Goal: Information Seeking & Learning: Learn about a topic

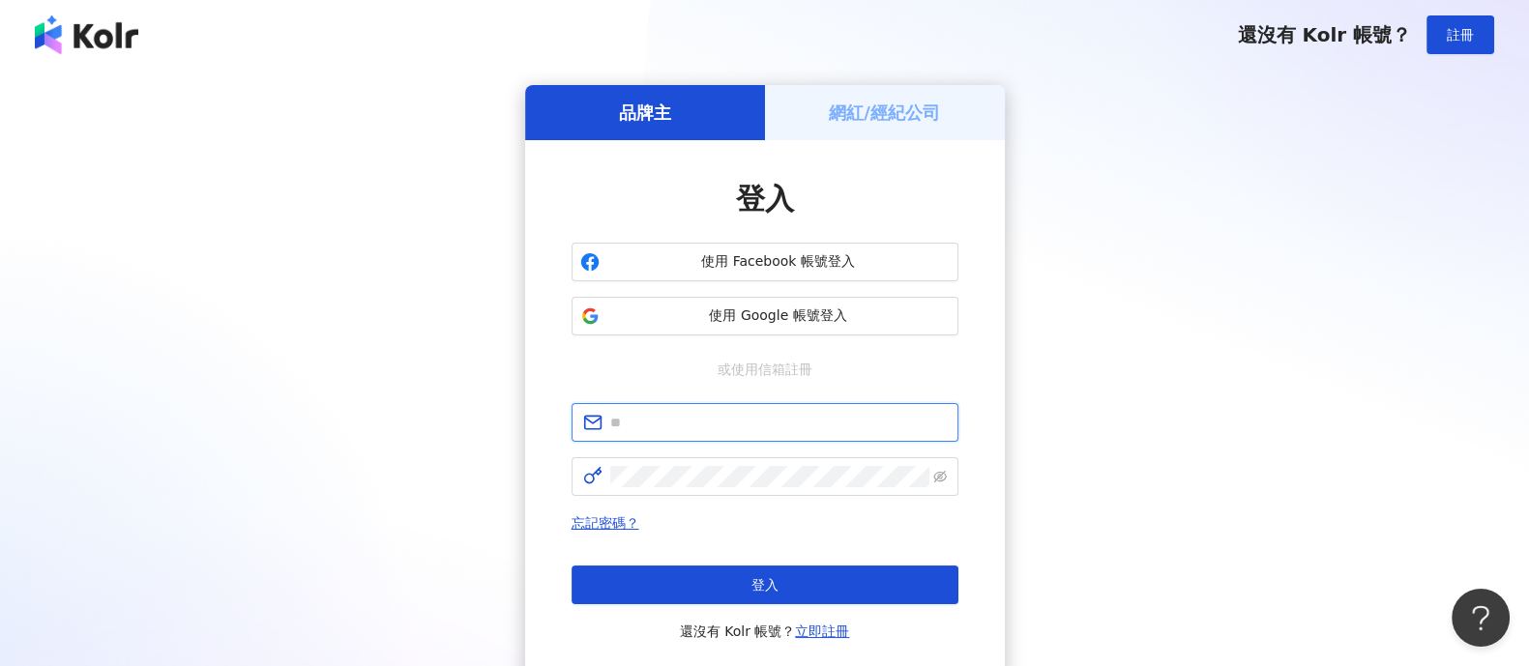
click at [711, 420] on input "text" at bounding box center [778, 422] width 337 height 21
type input "**********"
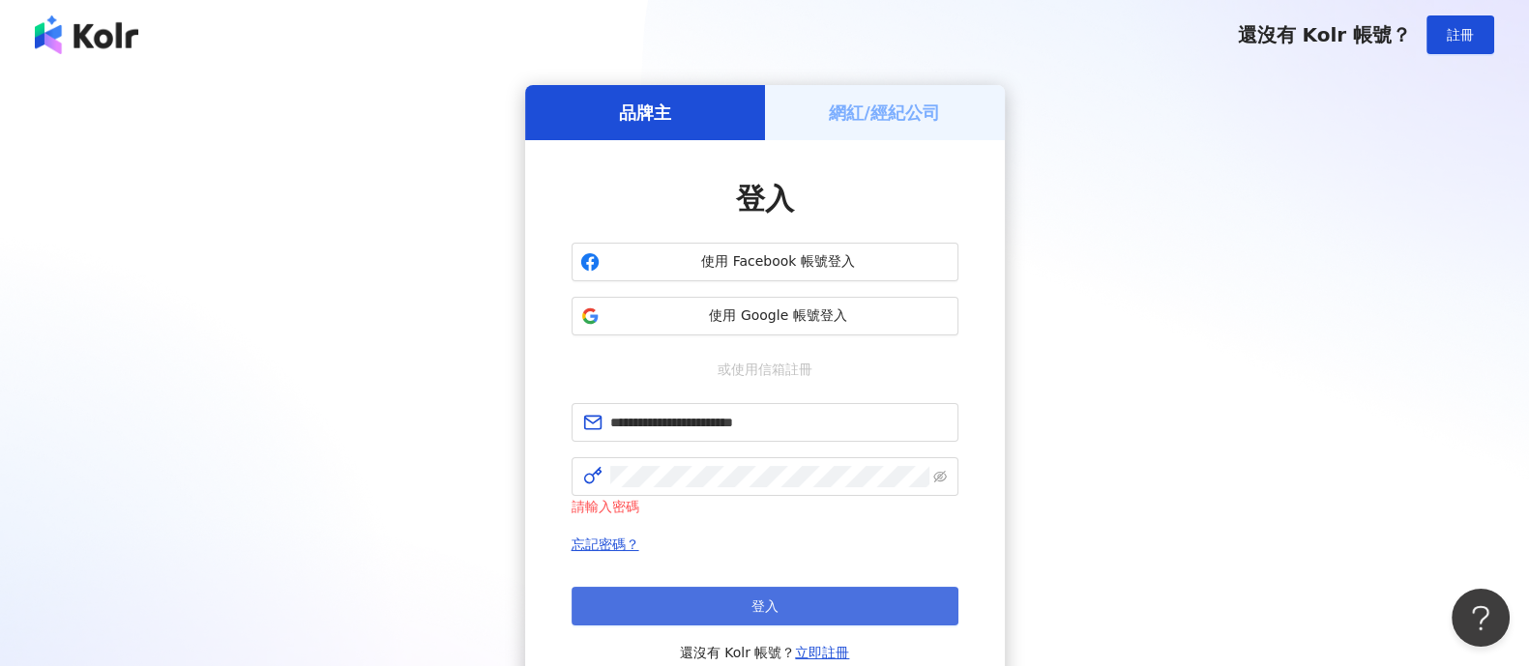
click at [693, 600] on button "登入" at bounding box center [765, 606] width 387 height 39
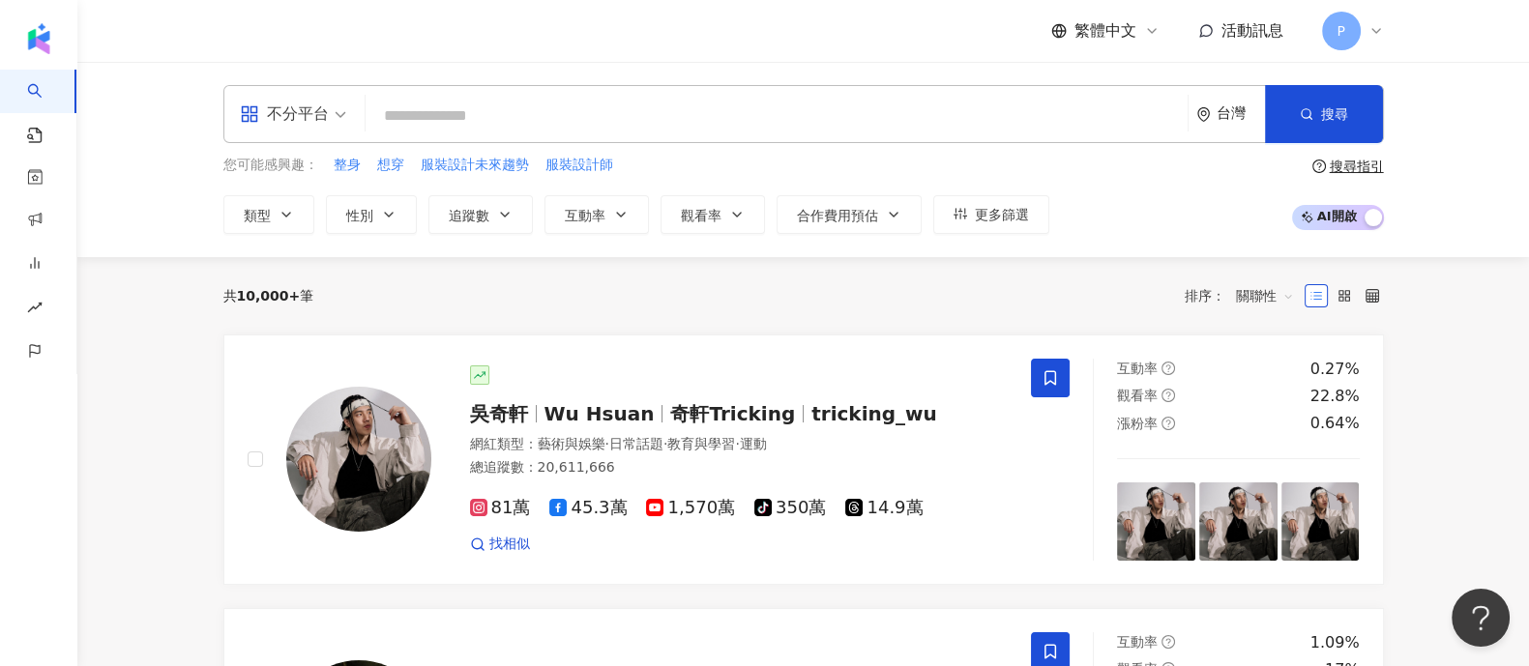
click at [609, 118] on input "search" at bounding box center [776, 116] width 806 height 37
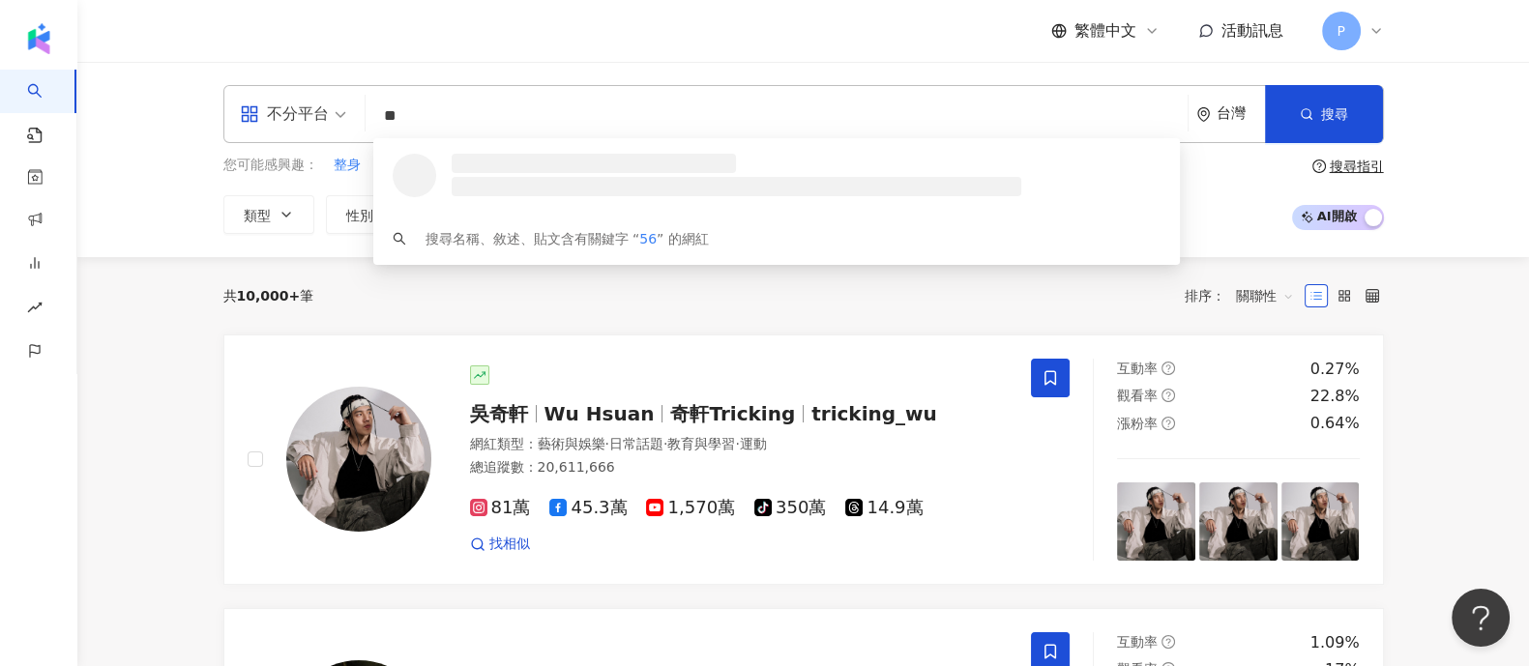
type input "*"
type input "****"
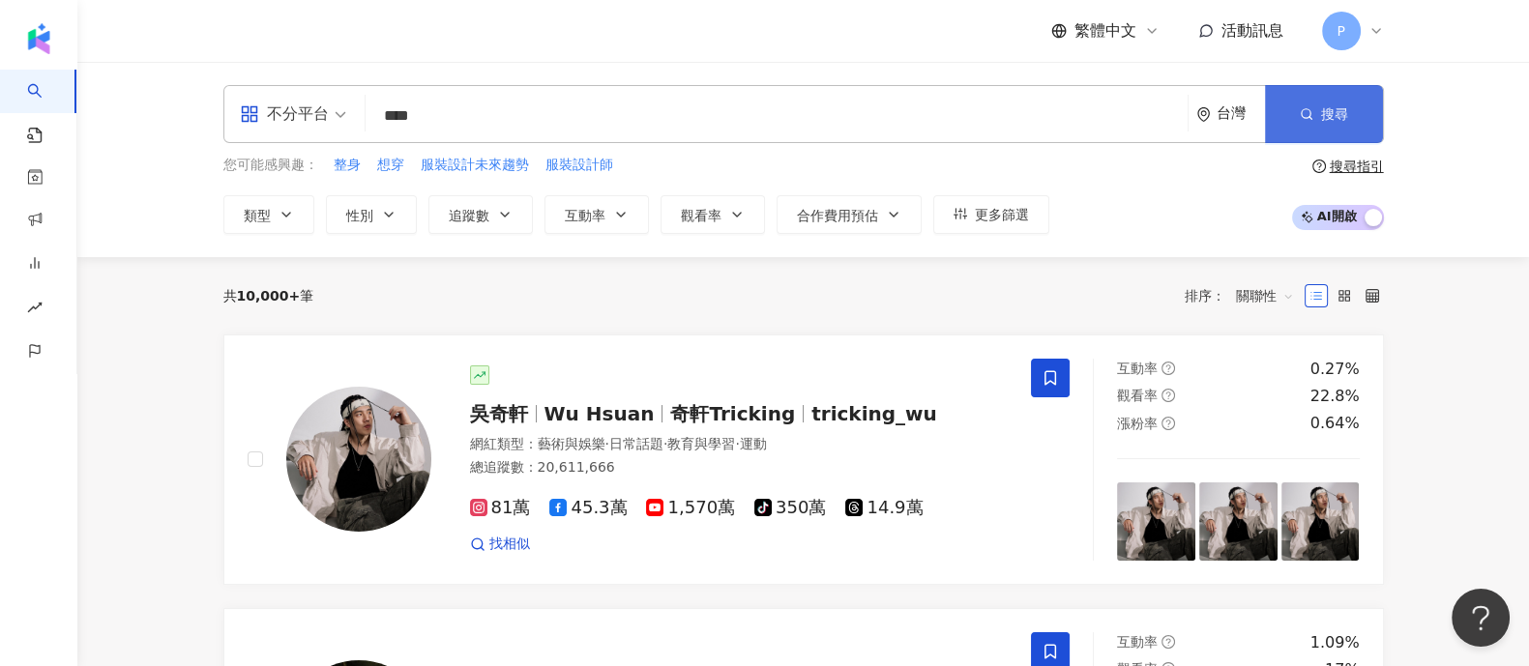
click at [1359, 99] on button "搜尋" at bounding box center [1324, 114] width 118 height 58
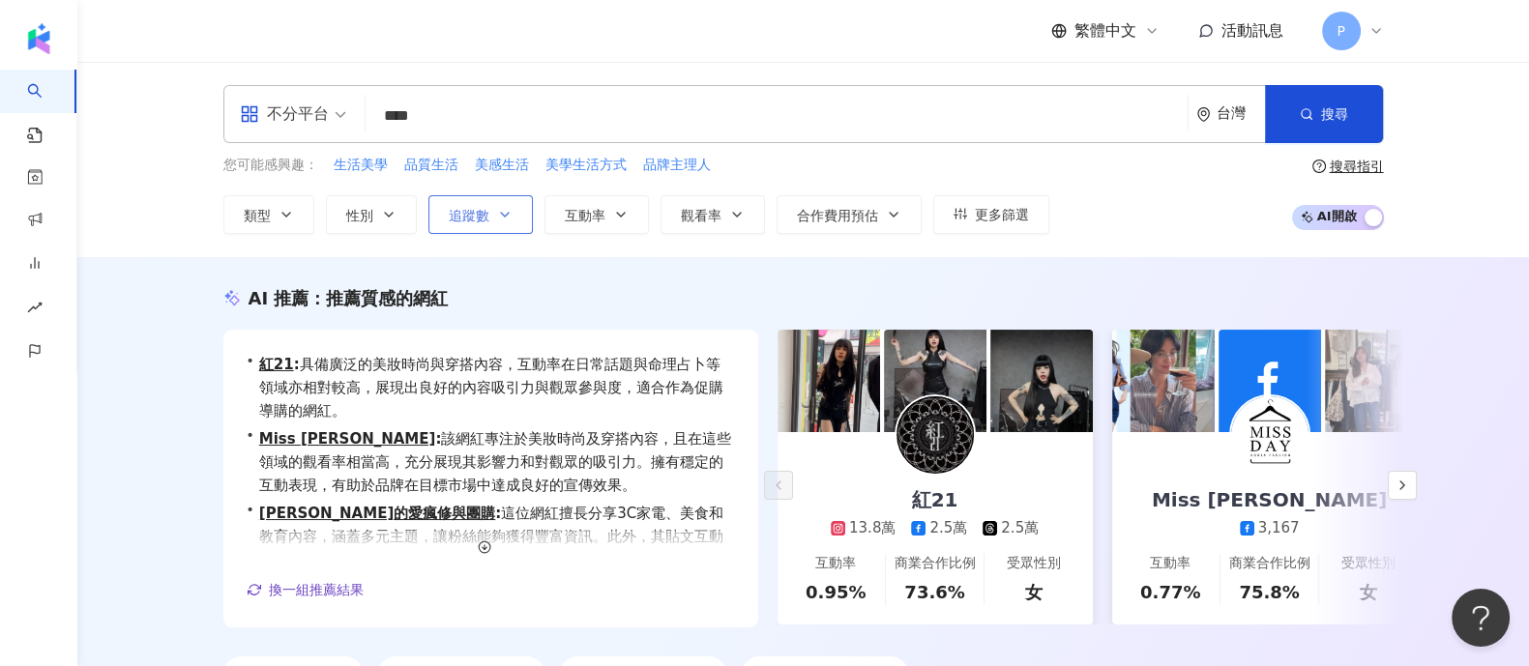
click at [479, 208] on span "追蹤數" at bounding box center [469, 215] width 41 height 15
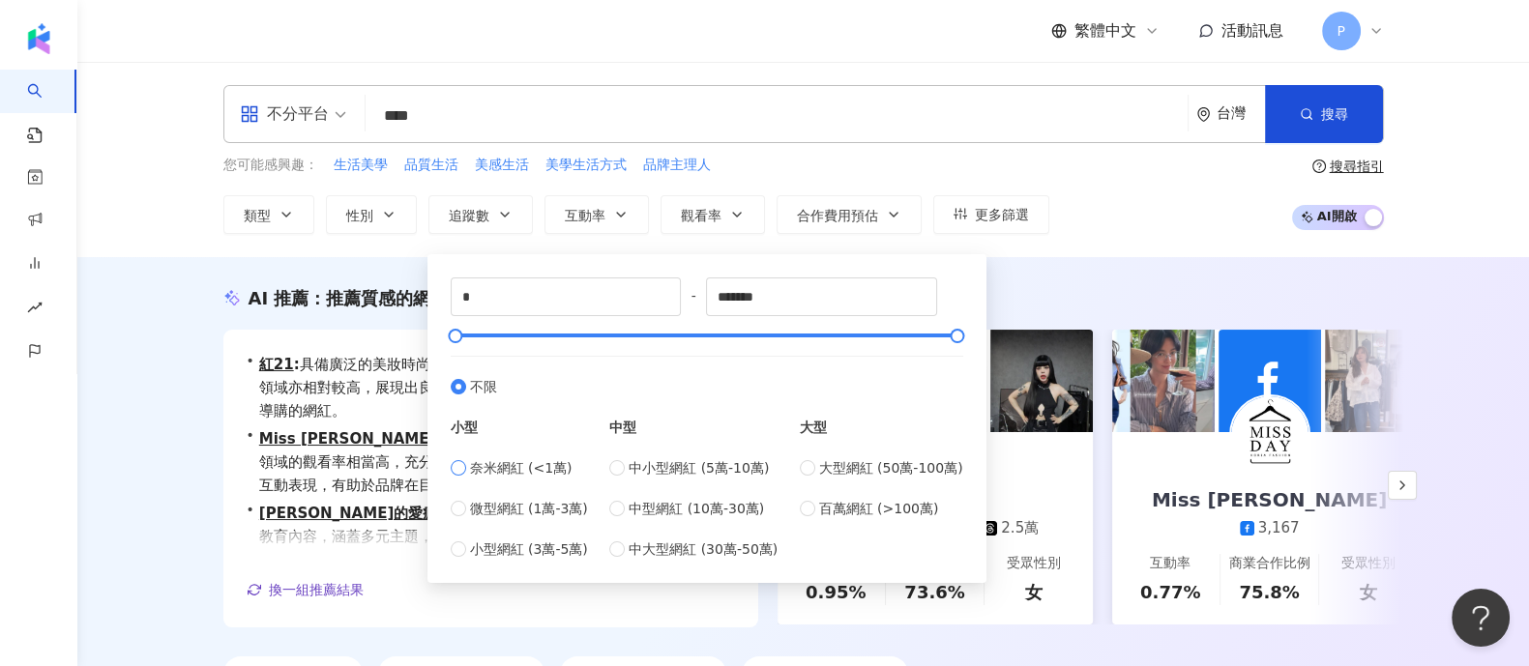
click at [524, 471] on span "奈米網紅 (<1萬)" at bounding box center [521, 467] width 103 height 21
type input "****"
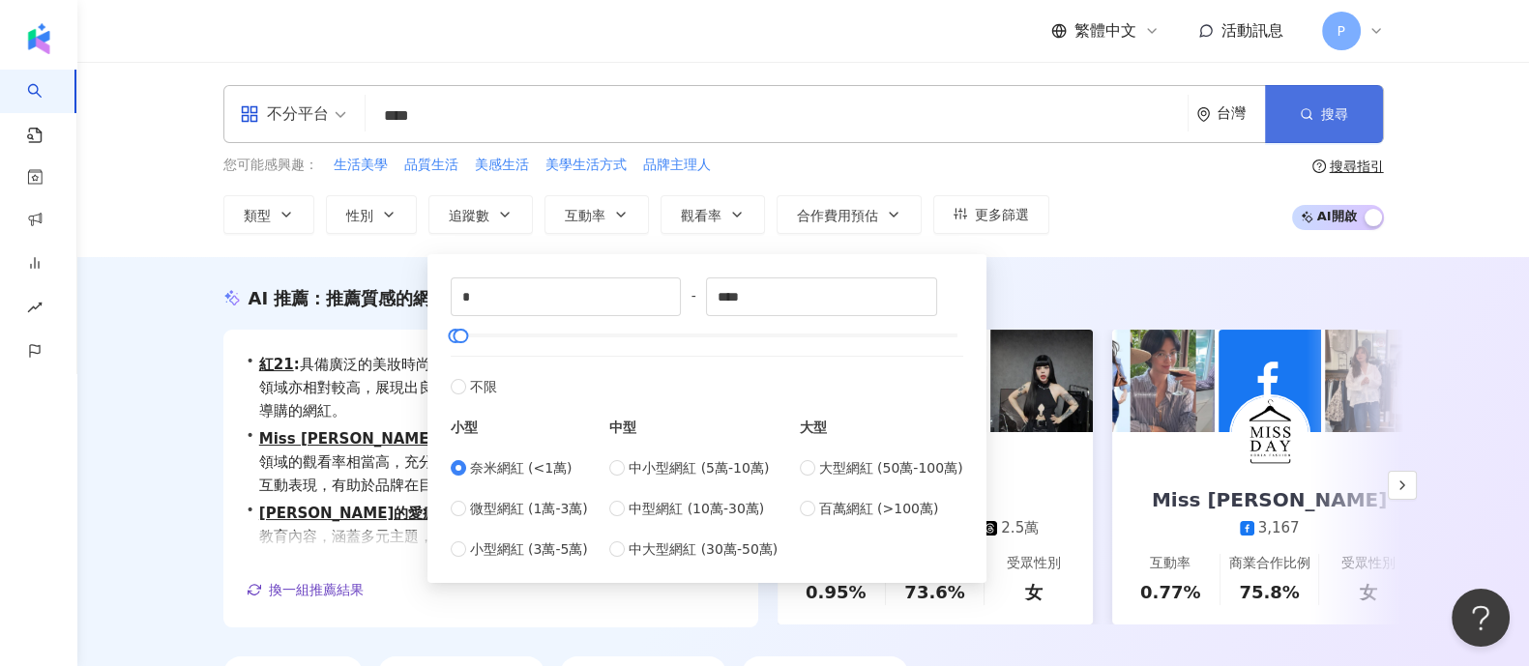
click at [1322, 114] on span "搜尋" at bounding box center [1334, 113] width 27 height 15
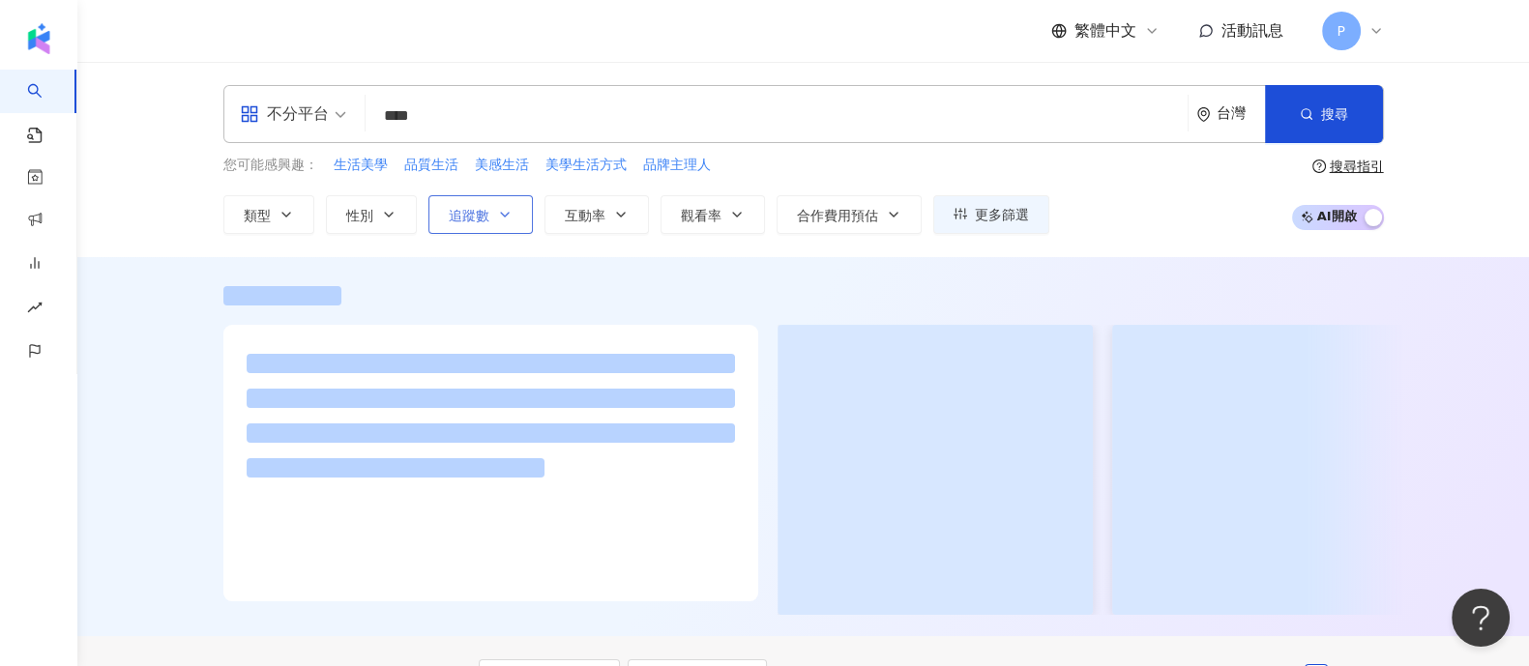
click at [503, 209] on icon "button" at bounding box center [504, 214] width 15 height 15
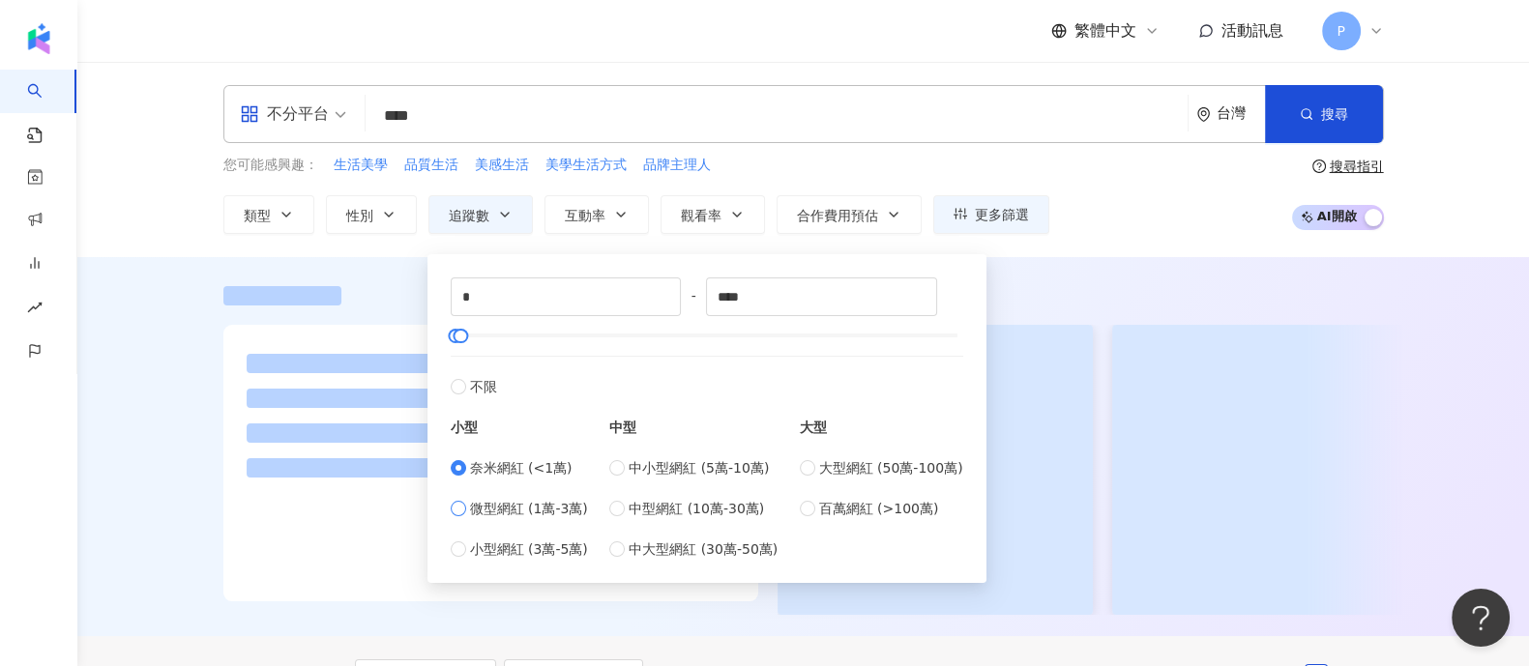
type input "*****"
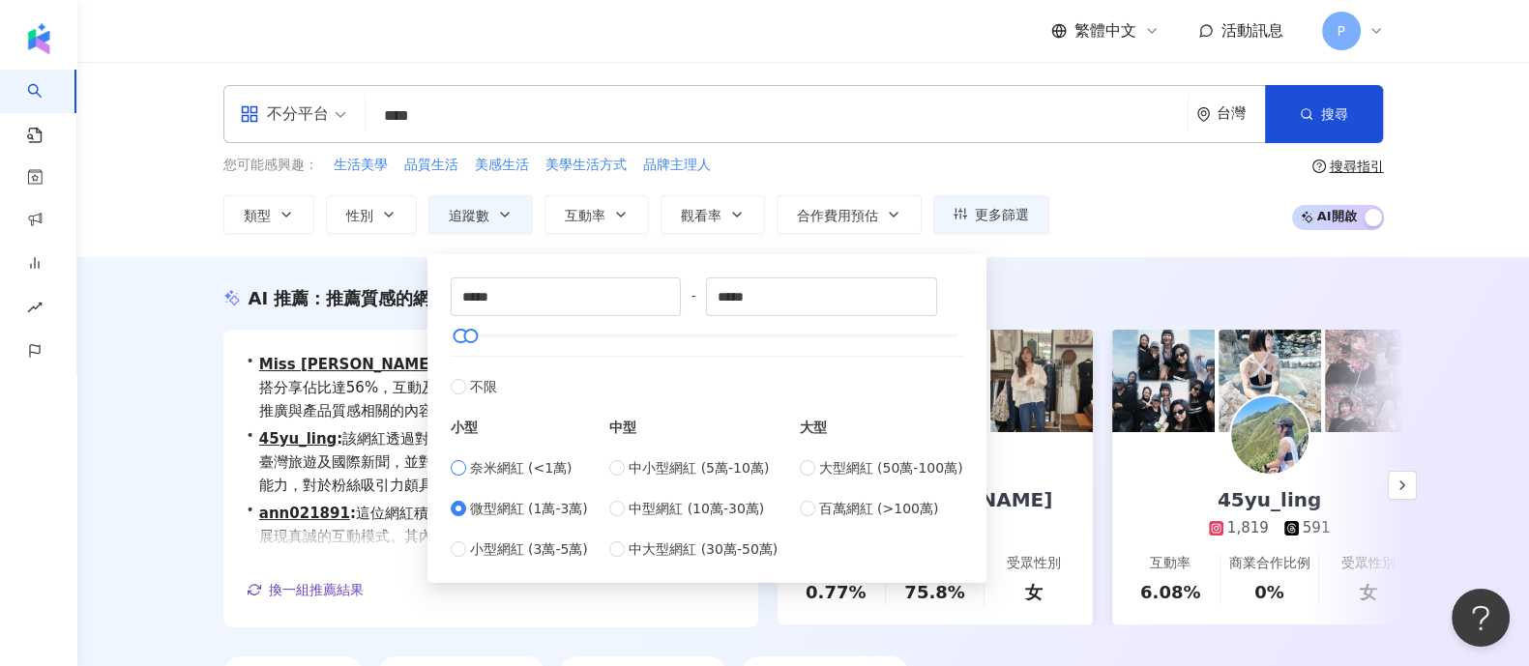
type input "*"
type input "****"
click at [706, 305] on span "-" at bounding box center [693, 295] width 25 height 21
click at [764, 297] on input "****" at bounding box center [821, 296] width 229 height 37
click at [1281, 117] on button "搜尋" at bounding box center [1324, 114] width 118 height 58
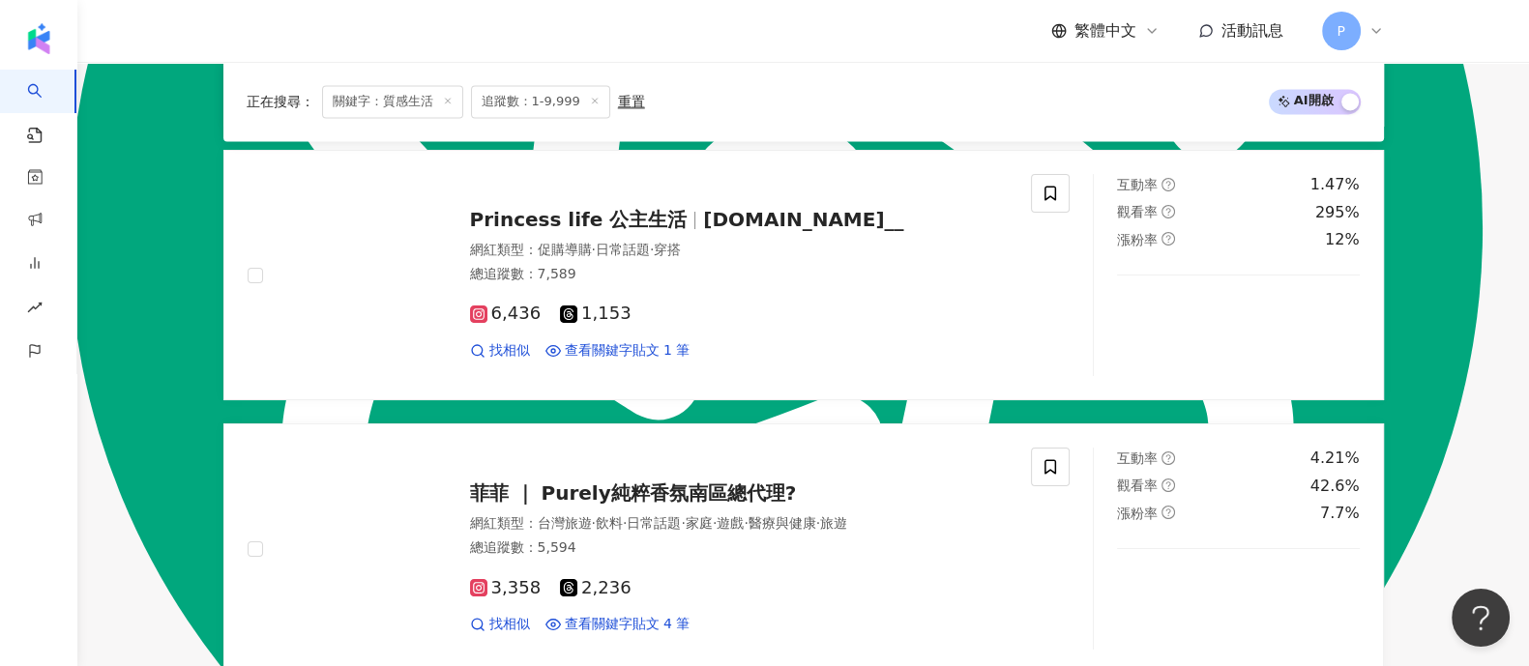
scroll to position [3625, 0]
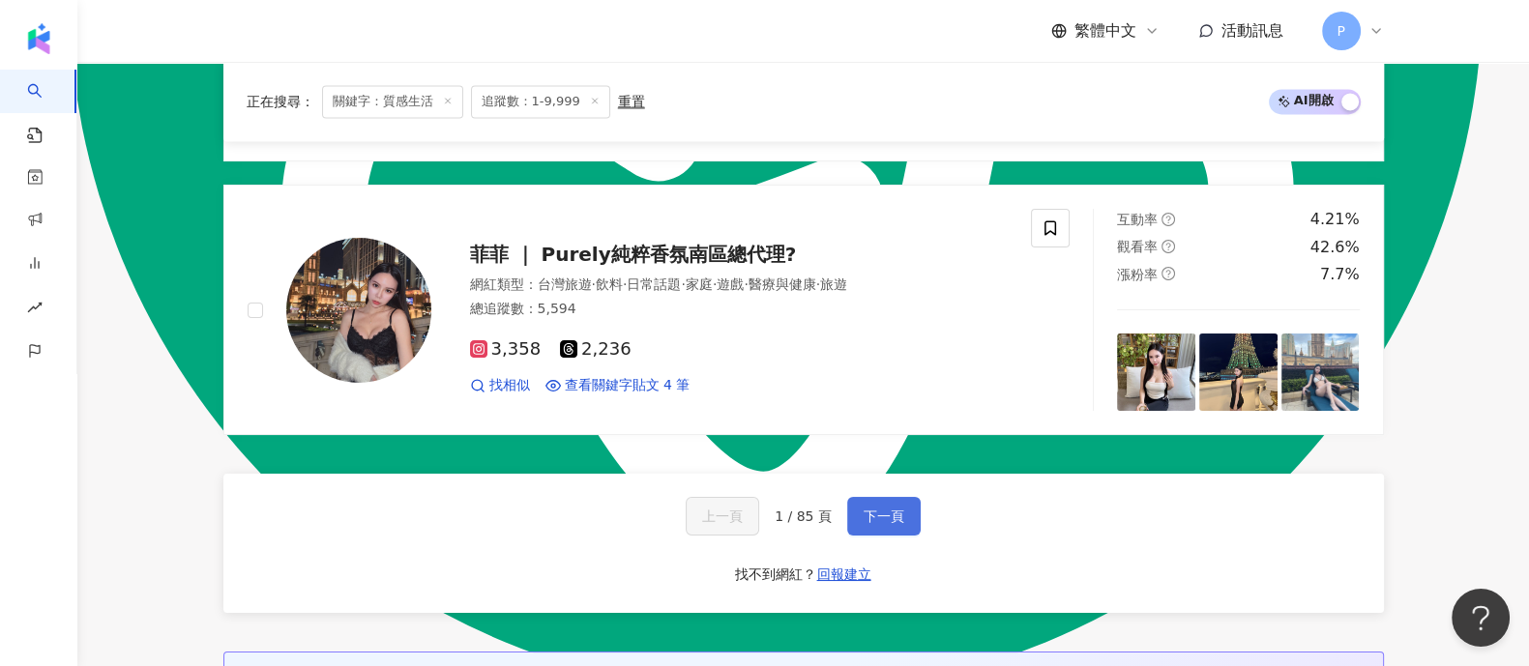
click at [895, 516] on span "下一頁" at bounding box center [884, 516] width 41 height 15
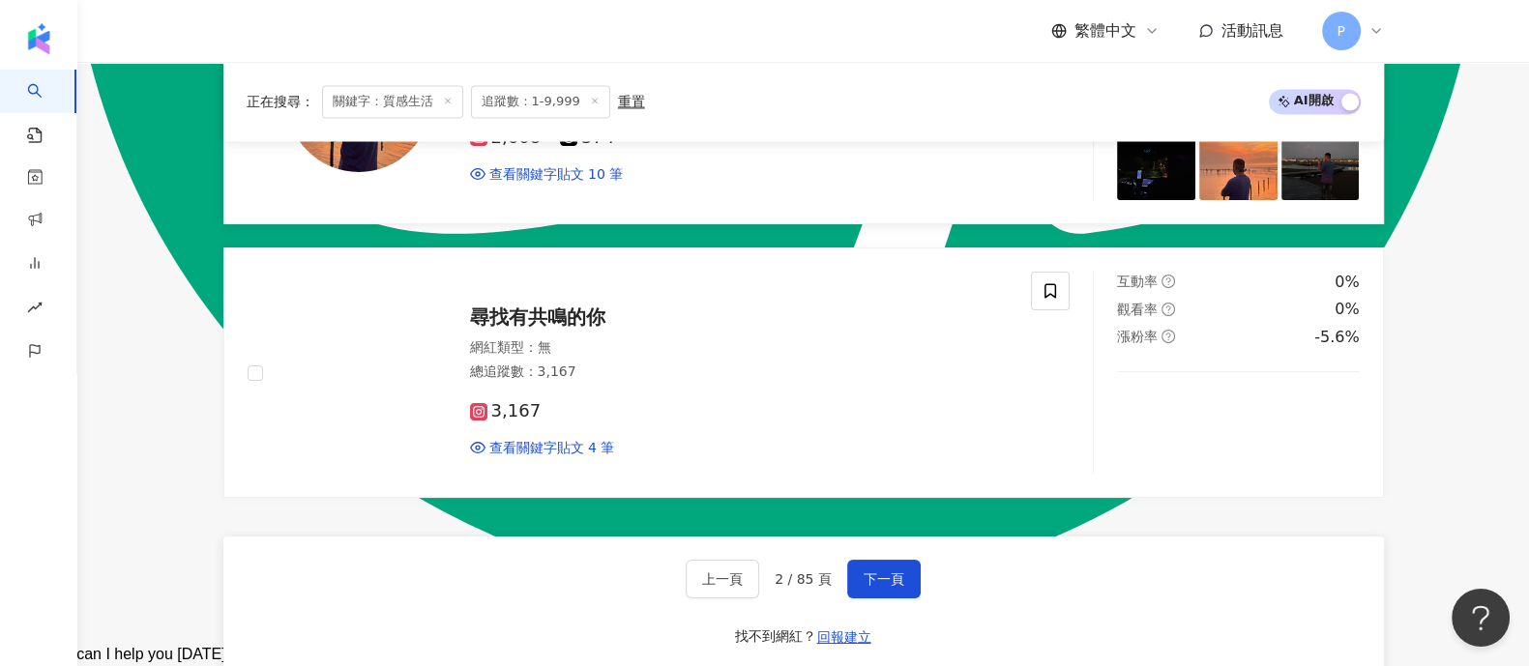
scroll to position [3867, 0]
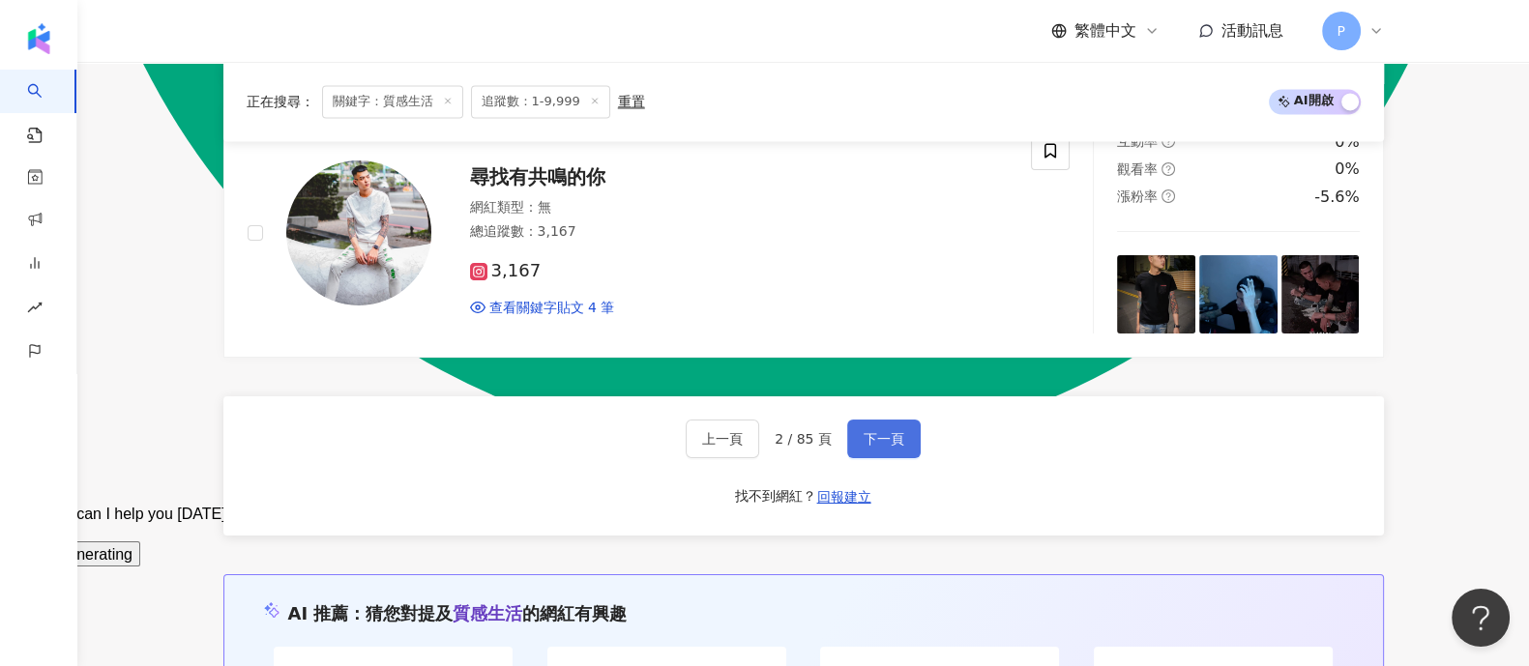
click at [856, 433] on button "下一頁" at bounding box center [883, 439] width 73 height 39
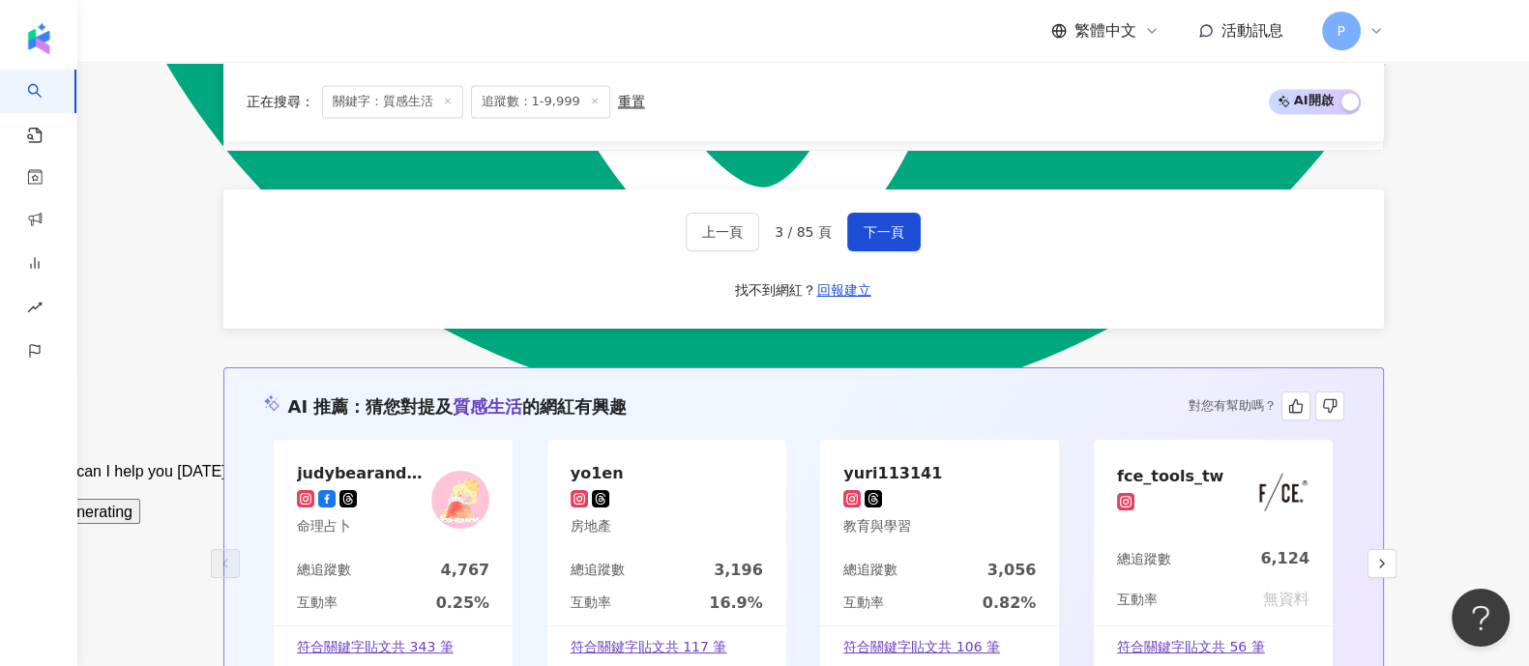
scroll to position [3582, 0]
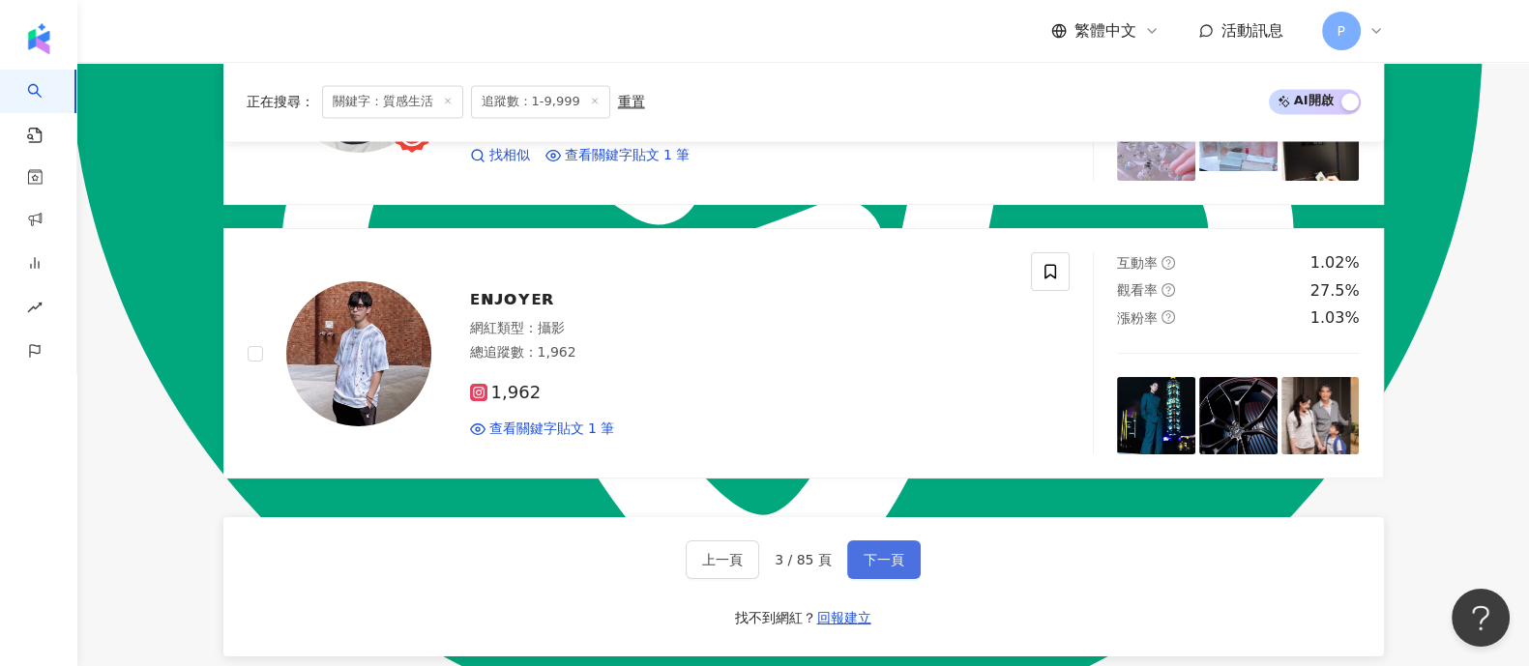
click at [869, 543] on button "下一頁" at bounding box center [883, 560] width 73 height 39
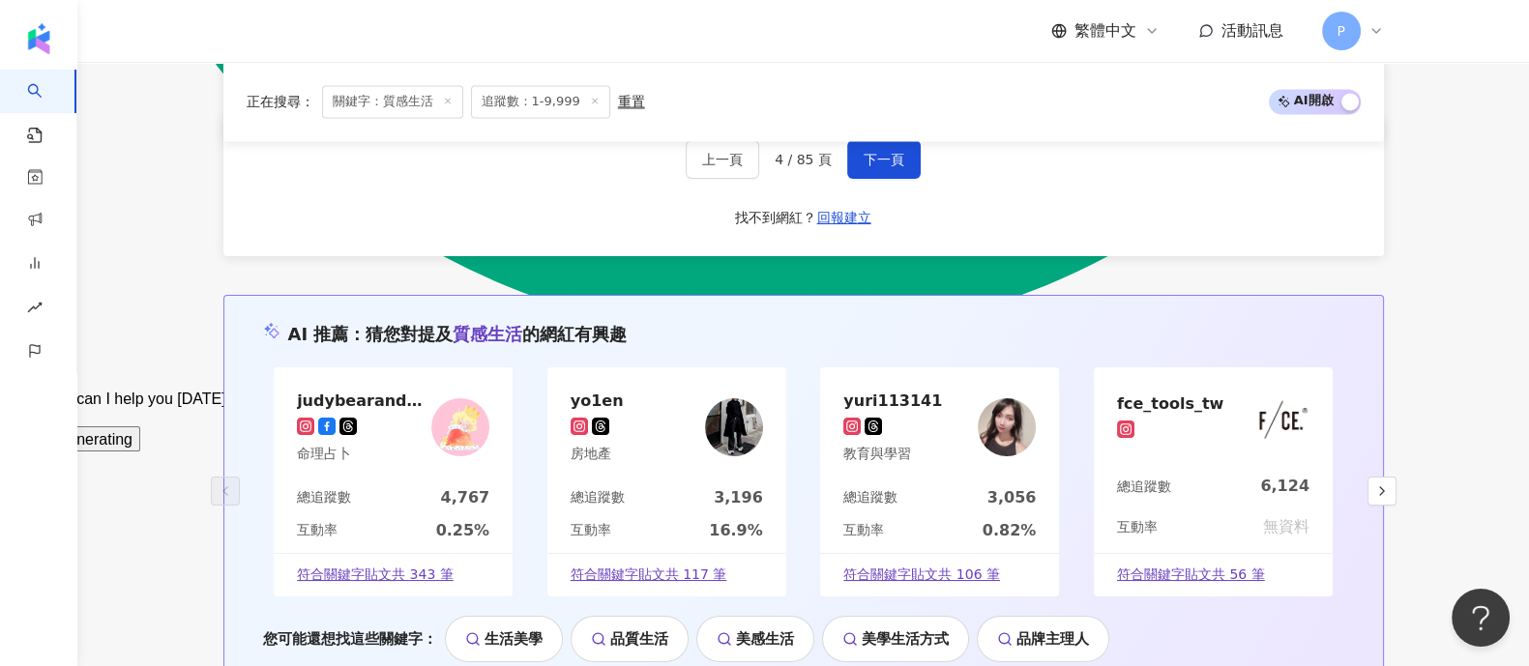
scroll to position [3764, 0]
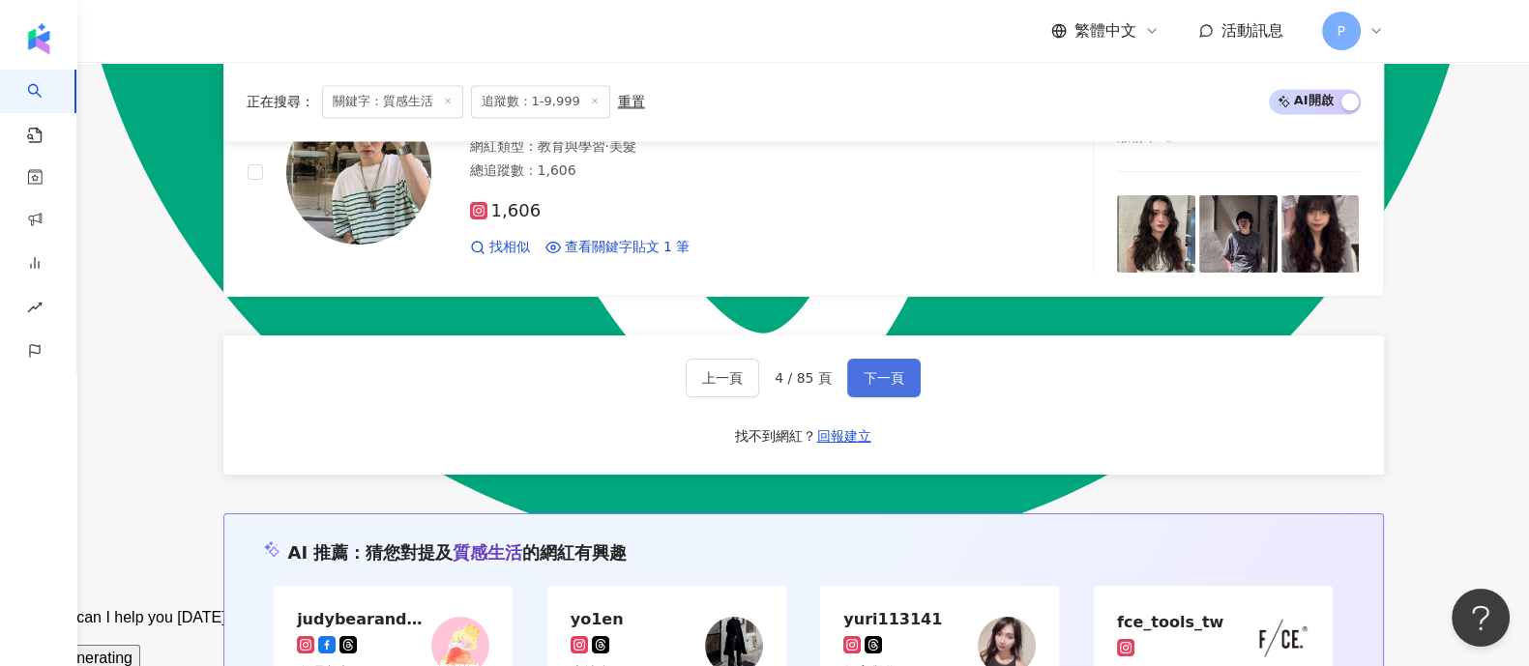
click at [885, 370] on span "下一頁" at bounding box center [884, 377] width 41 height 15
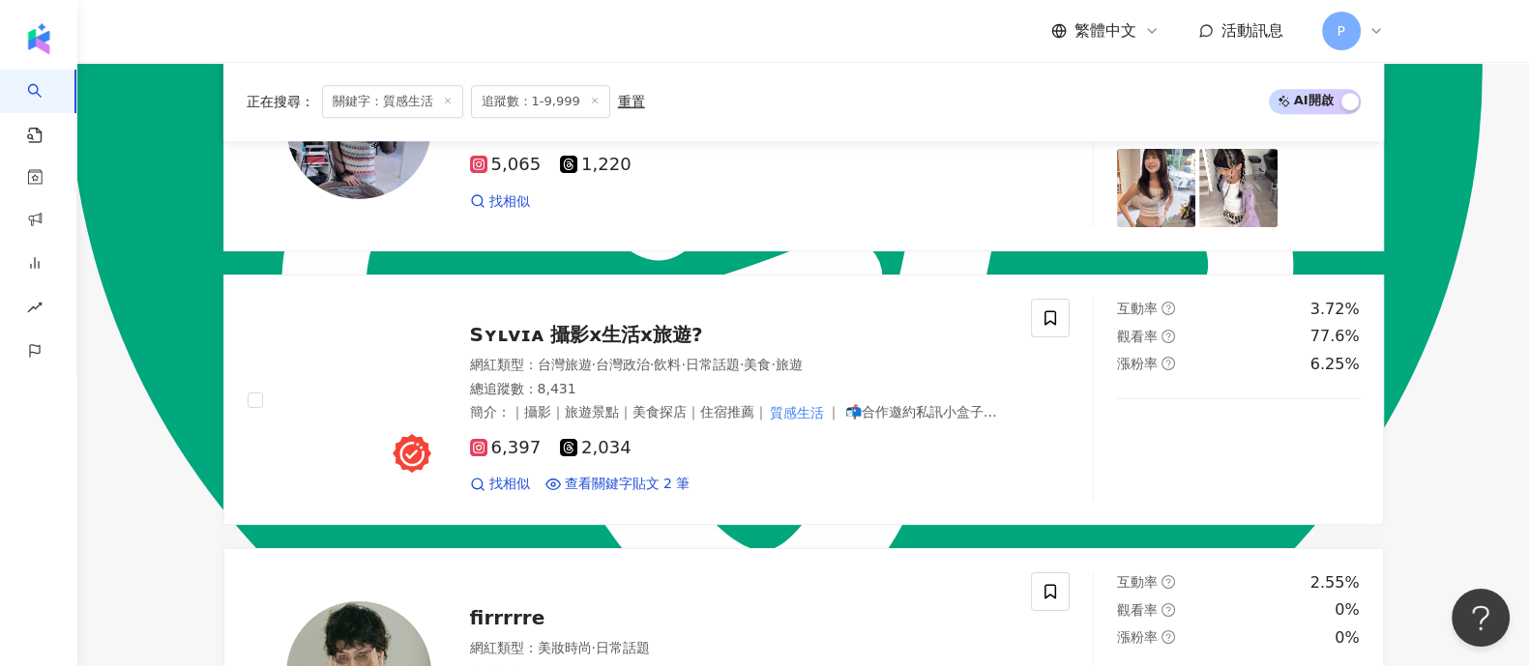
scroll to position [983, 0]
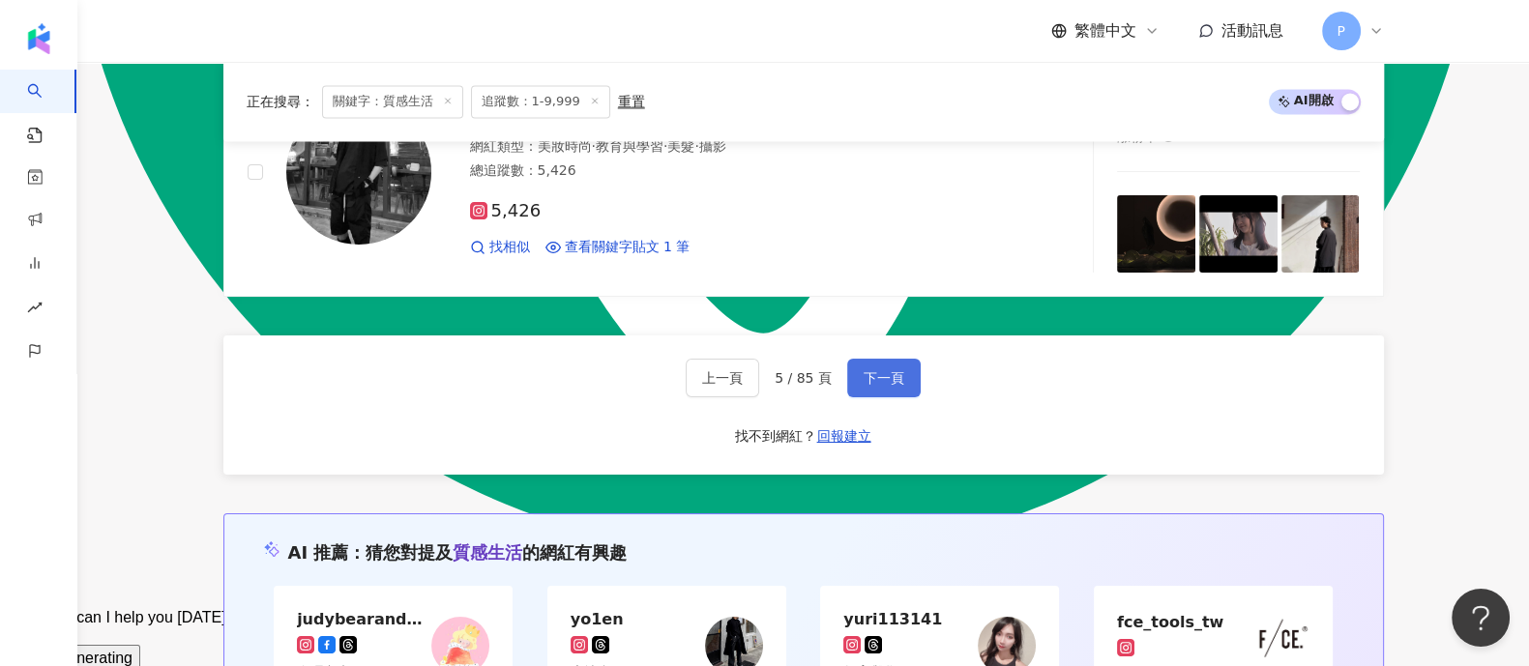
click at [885, 370] on span "下一頁" at bounding box center [884, 377] width 41 height 15
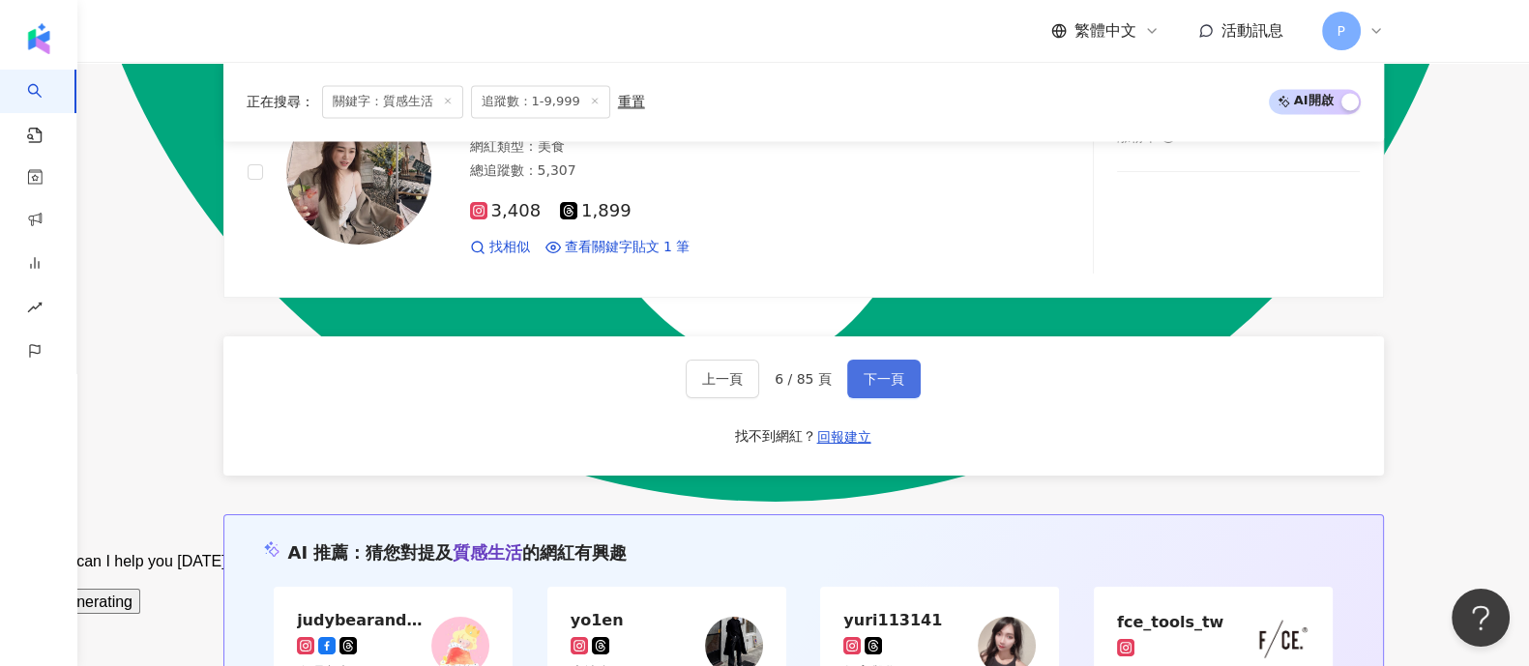
scroll to position [3336, 0]
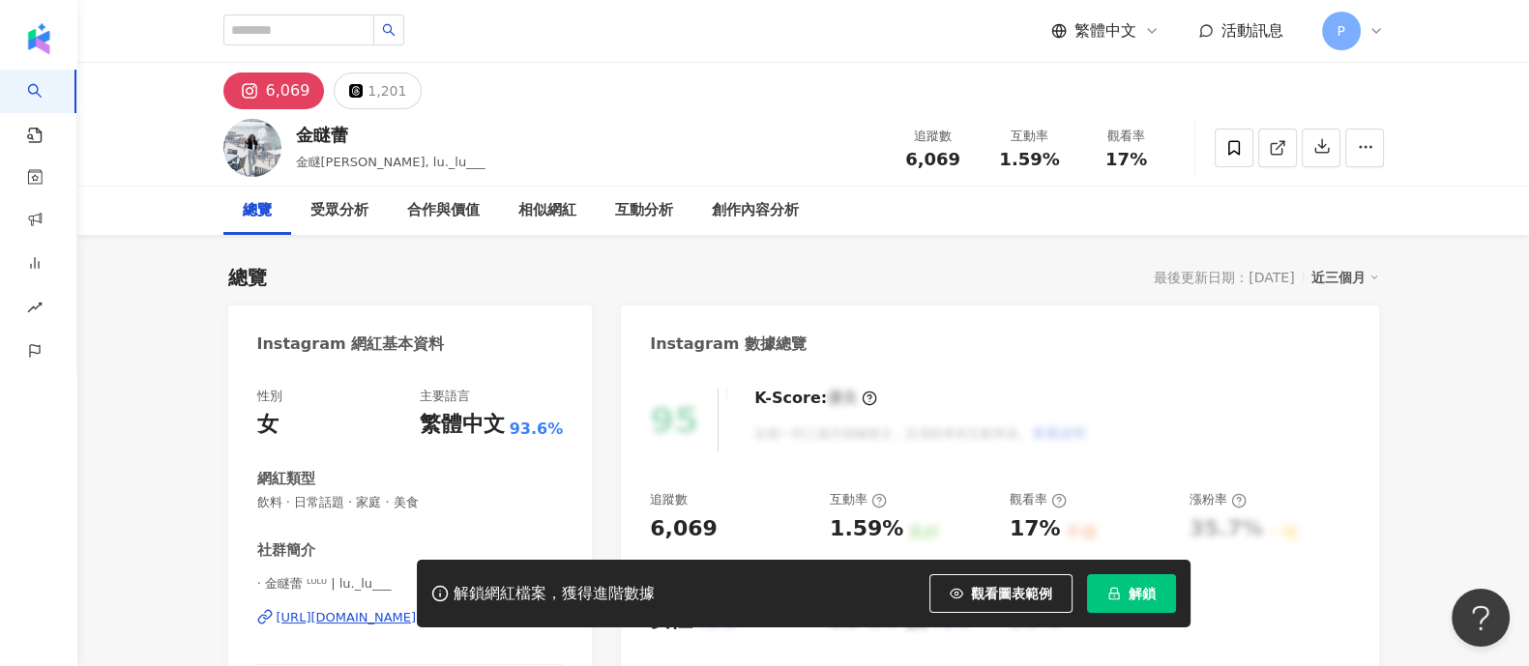
click at [298, 609] on div "https://www.instagram.com/lu._lu___/" at bounding box center [347, 617] width 140 height 17
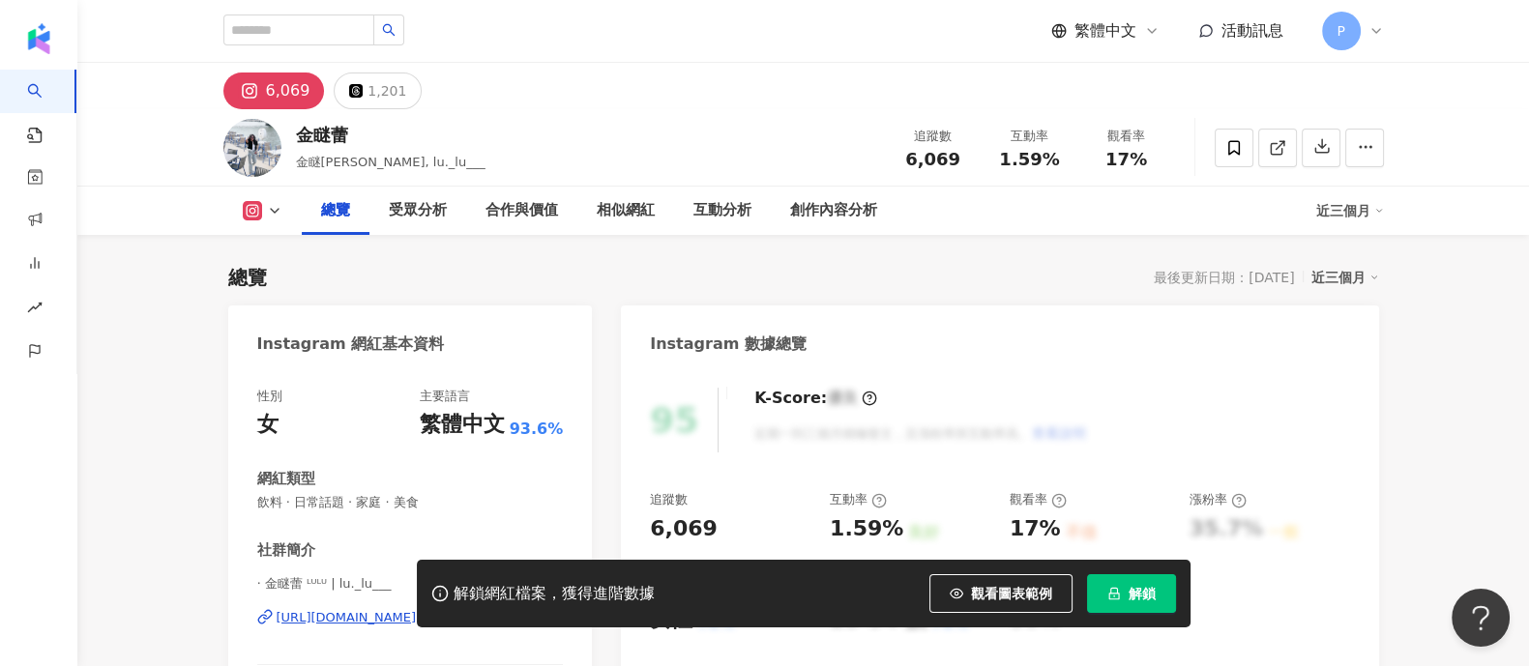
scroll to position [241, 0]
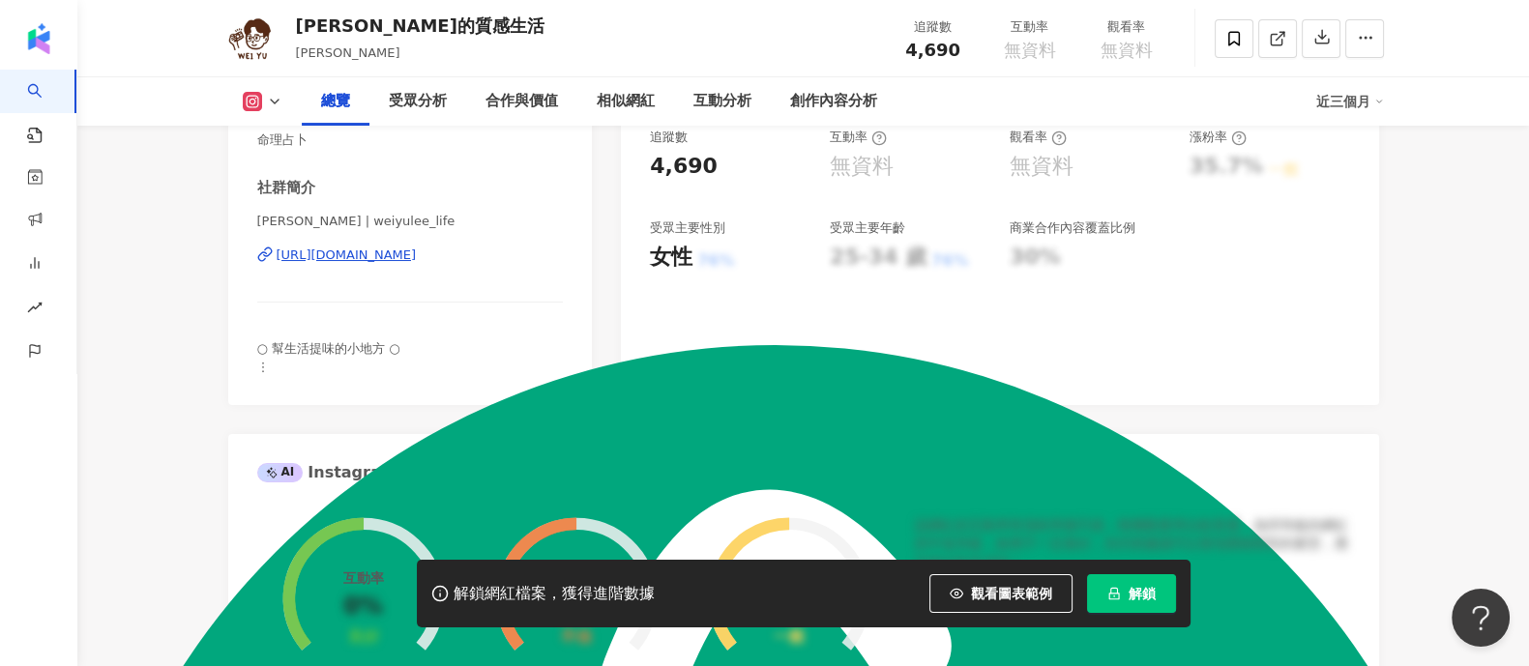
click at [417, 259] on div "https://www.instagram.com/weiyulee_life/" at bounding box center [347, 255] width 140 height 17
click at [417, 260] on div "https://www.instagram.com/weiyulee_life/" at bounding box center [347, 255] width 140 height 17
click at [395, 256] on div "https://www.instagram.com/weiyulee_life/" at bounding box center [347, 255] width 140 height 17
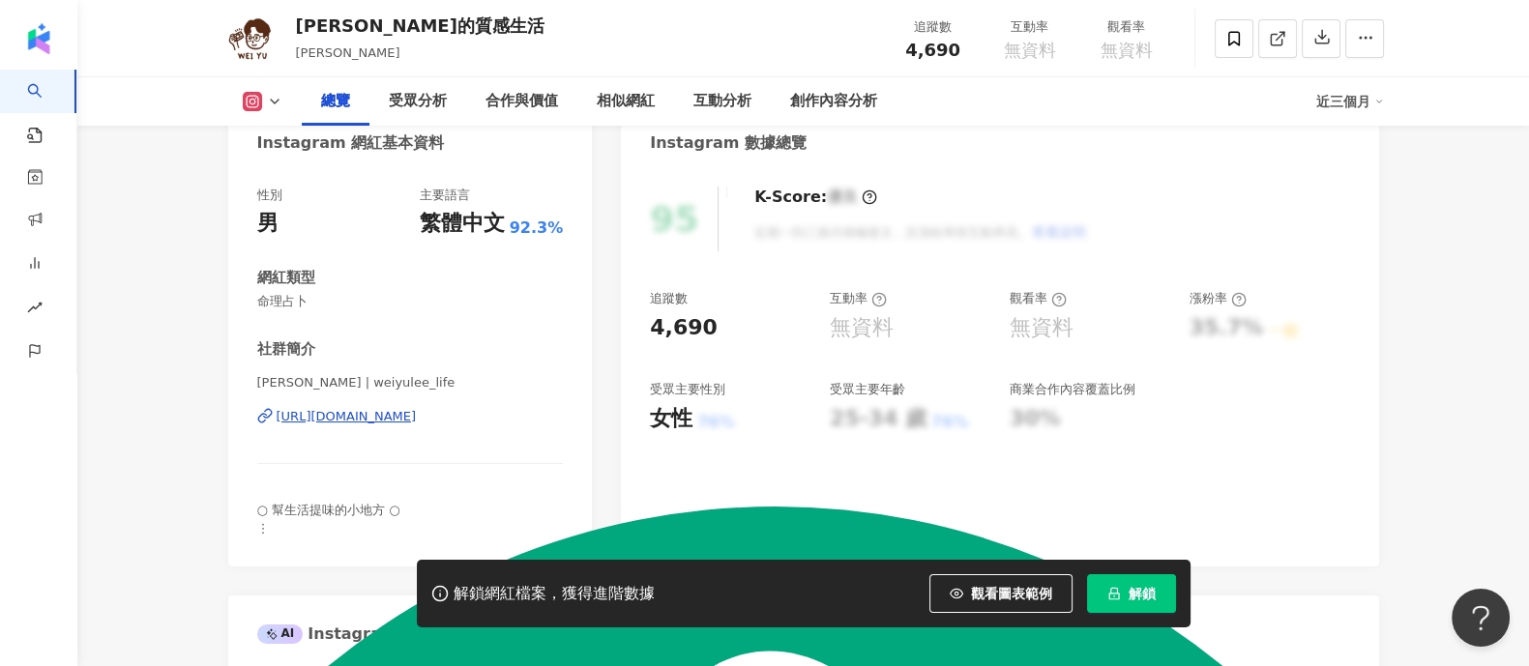
scroll to position [120, 0]
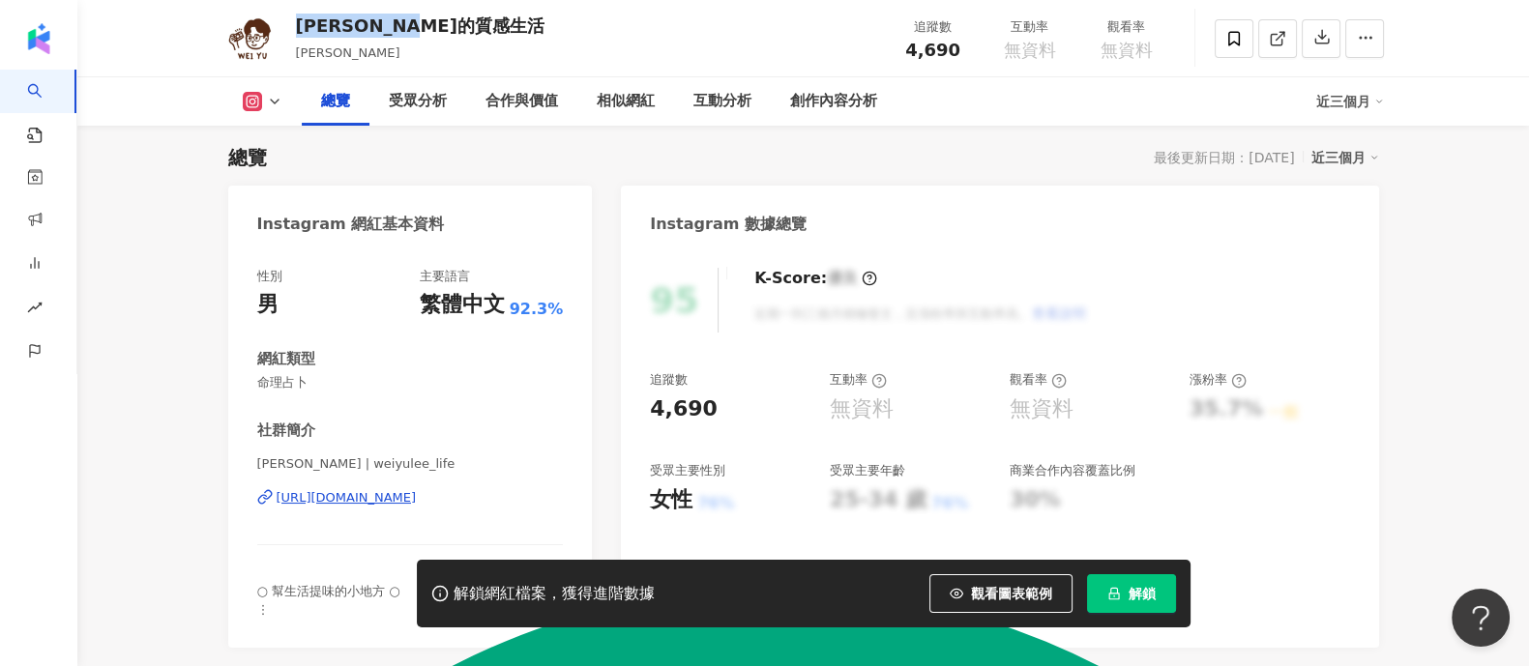
drag, startPoint x: 445, startPoint y: 26, endPoint x: 301, endPoint y: 20, distance: 144.2
type textarea "**********"
click at [301, 20] on div "Wayne的質感生活 waynelee_life 追蹤數 4,690 互動率 無資料 觀看率 無資料" at bounding box center [804, 38] width 1238 height 76
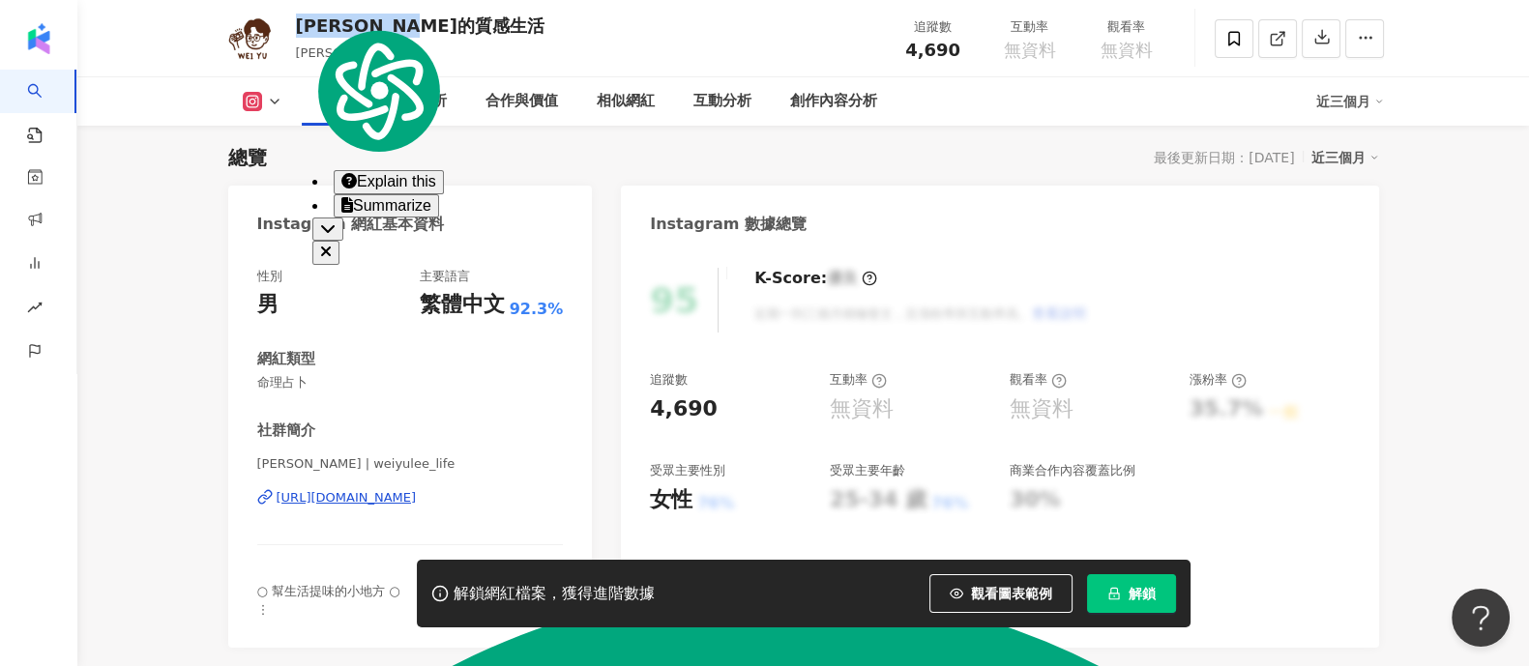
copy div "Wayne的質感生活"
